Goal: Obtain resource: Download file/media

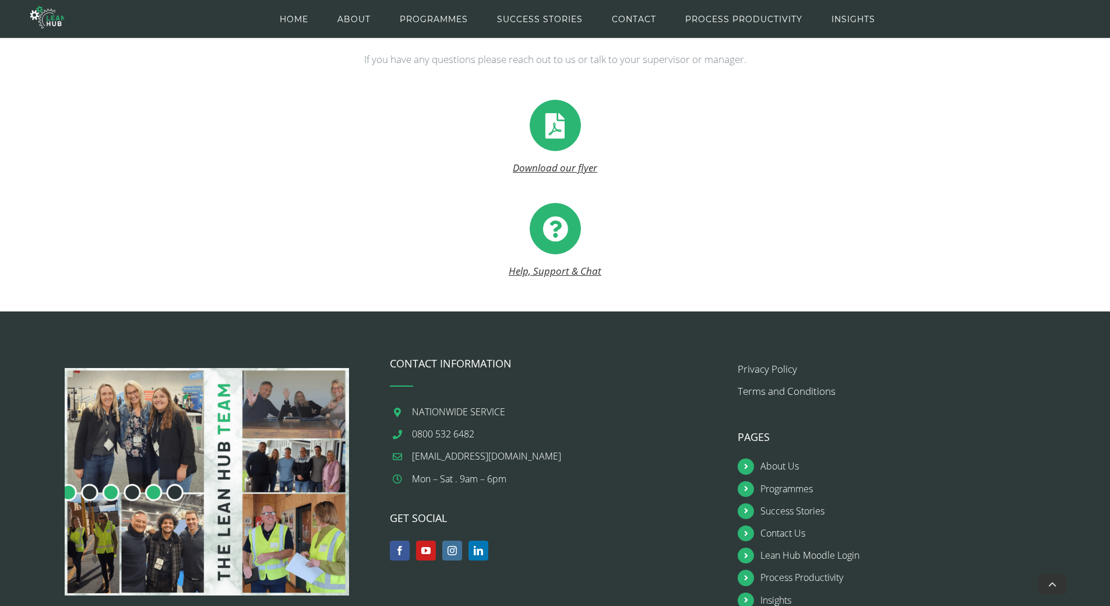
click at [549, 168] on link "Download our flyer" at bounding box center [555, 167] width 85 height 13
click at [552, 129] on icon at bounding box center [555, 125] width 51 height 51
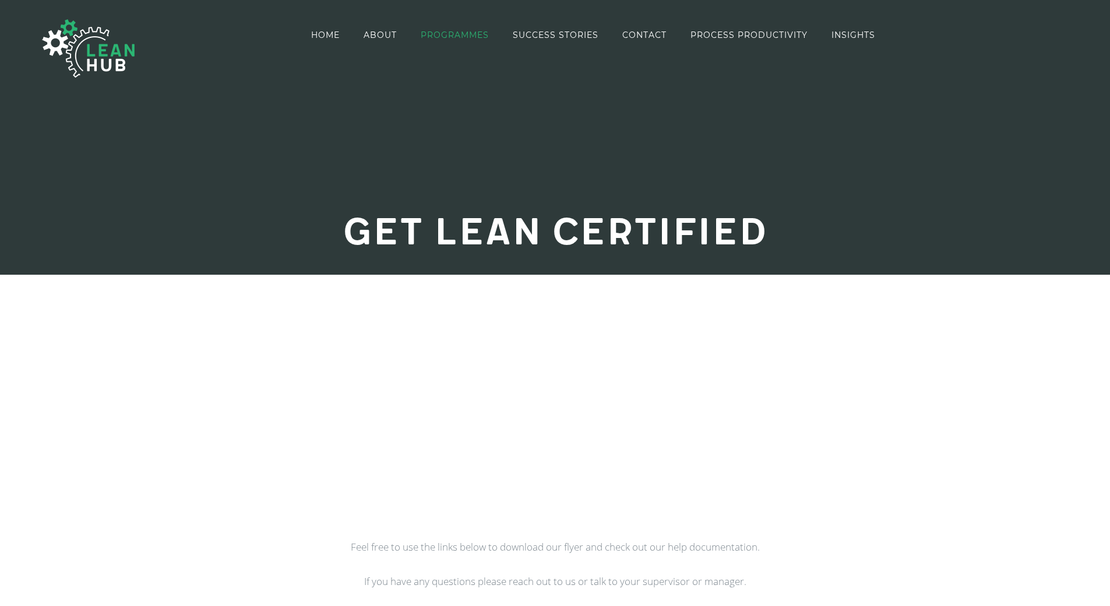
click at [456, 34] on span "PROGRAMMES" at bounding box center [455, 35] width 68 height 8
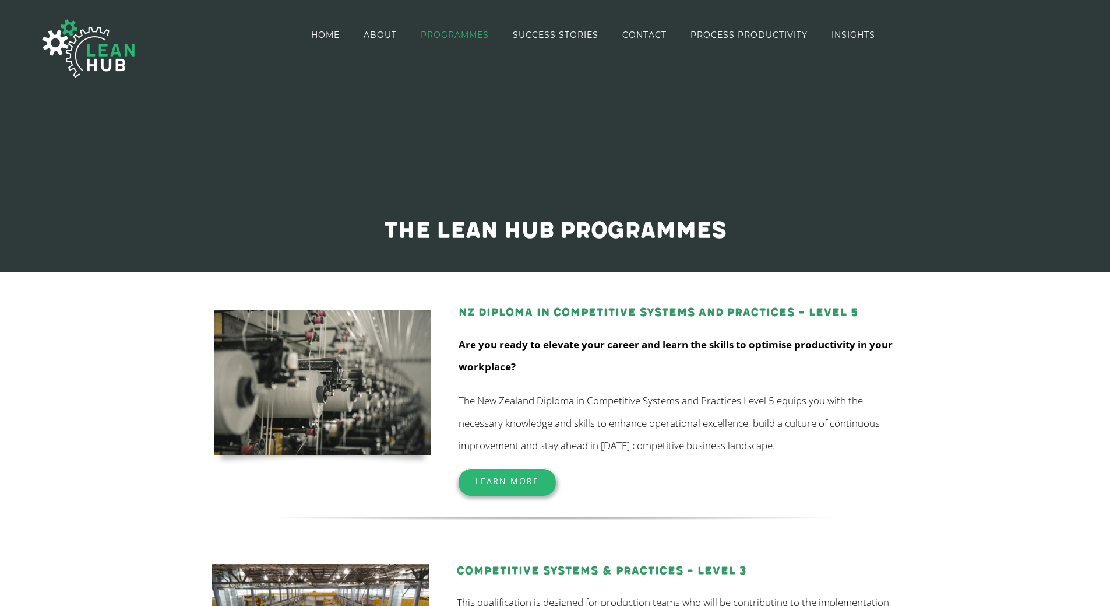
click at [512, 478] on span "Learn More" at bounding box center [508, 480] width 64 height 11
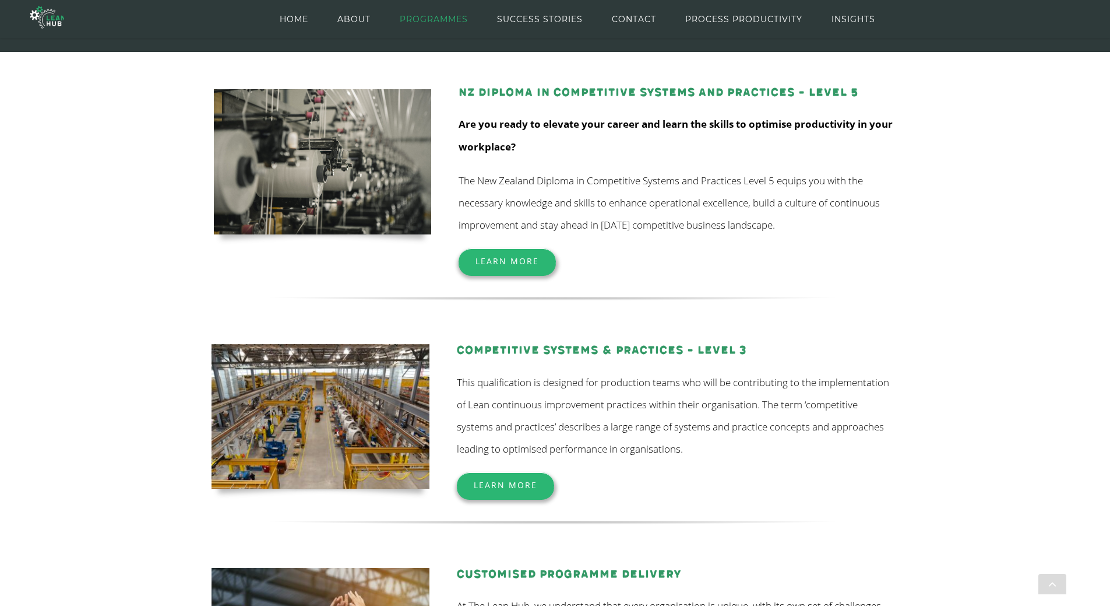
scroll to position [245, 0]
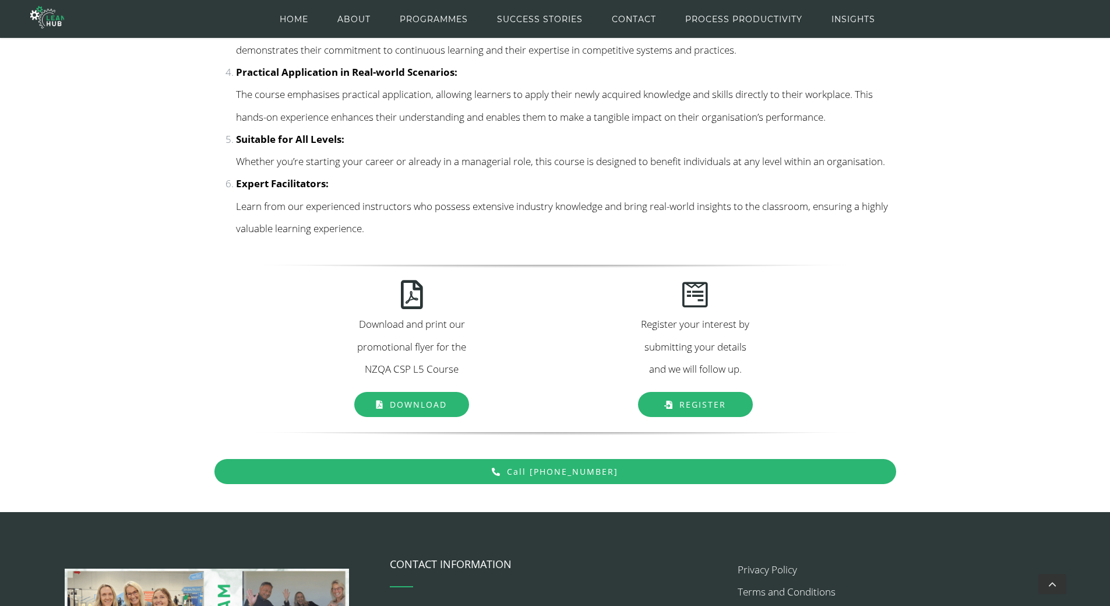
scroll to position [1412, 0]
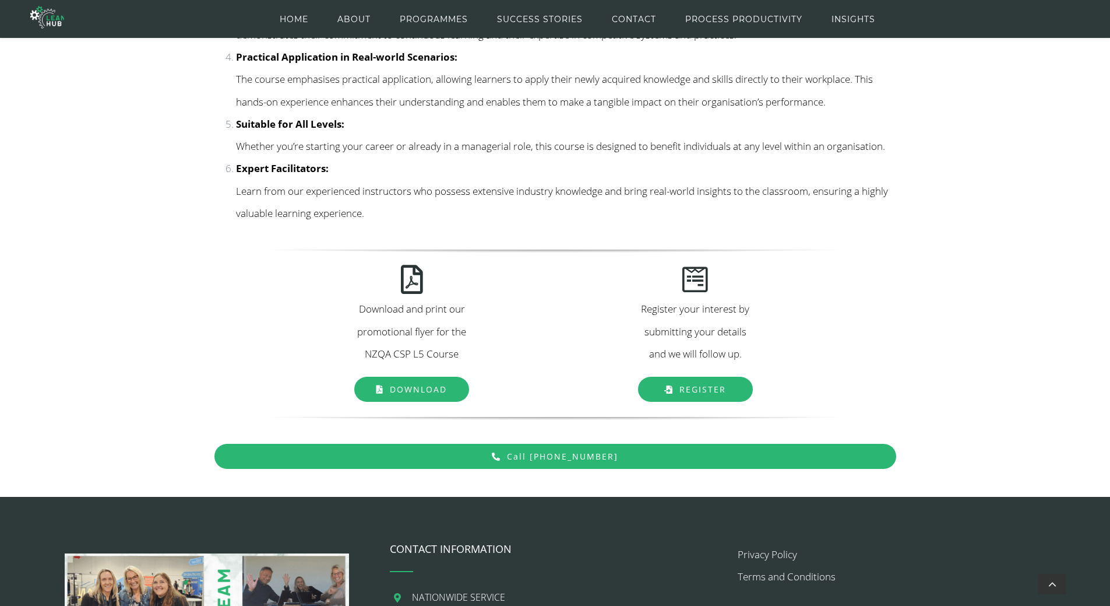
click at [431, 395] on span "Download" at bounding box center [418, 389] width 57 height 11
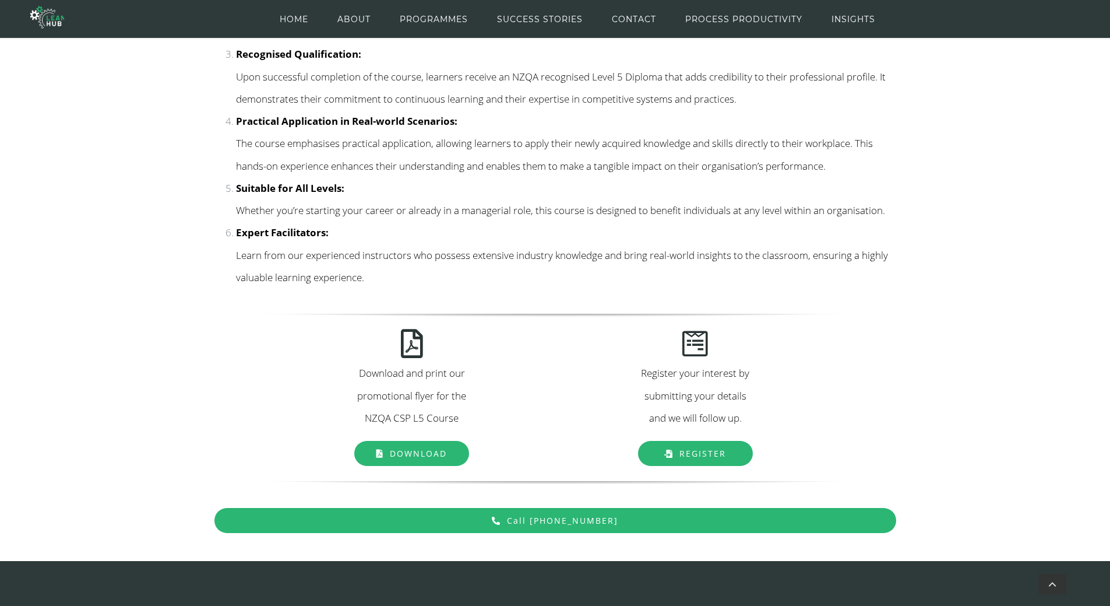
scroll to position [1334, 0]
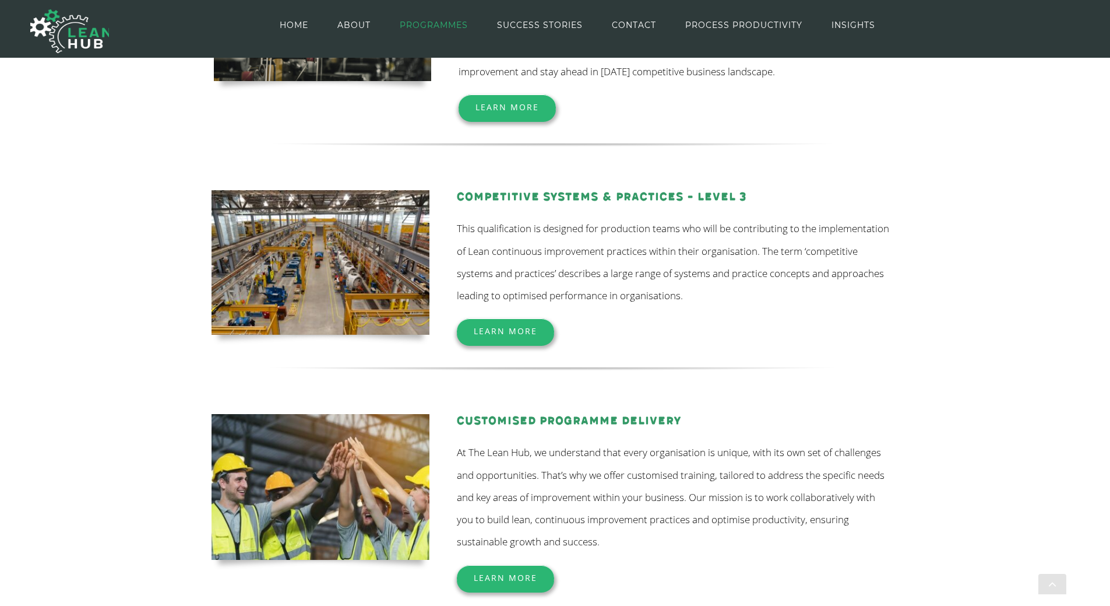
scroll to position [283, 0]
